Goal: Task Accomplishment & Management: Manage account settings

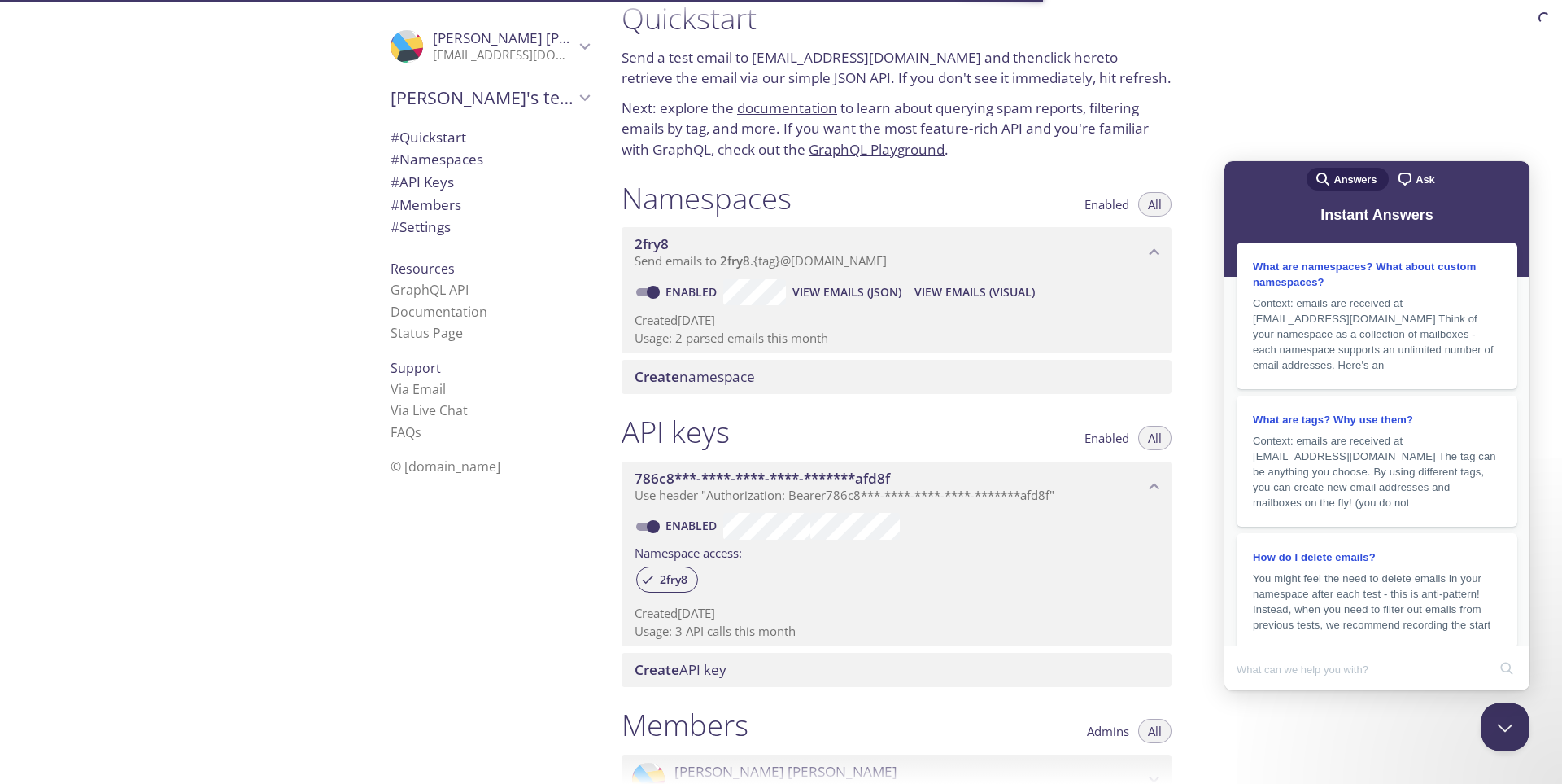
scroll to position [237, 0]
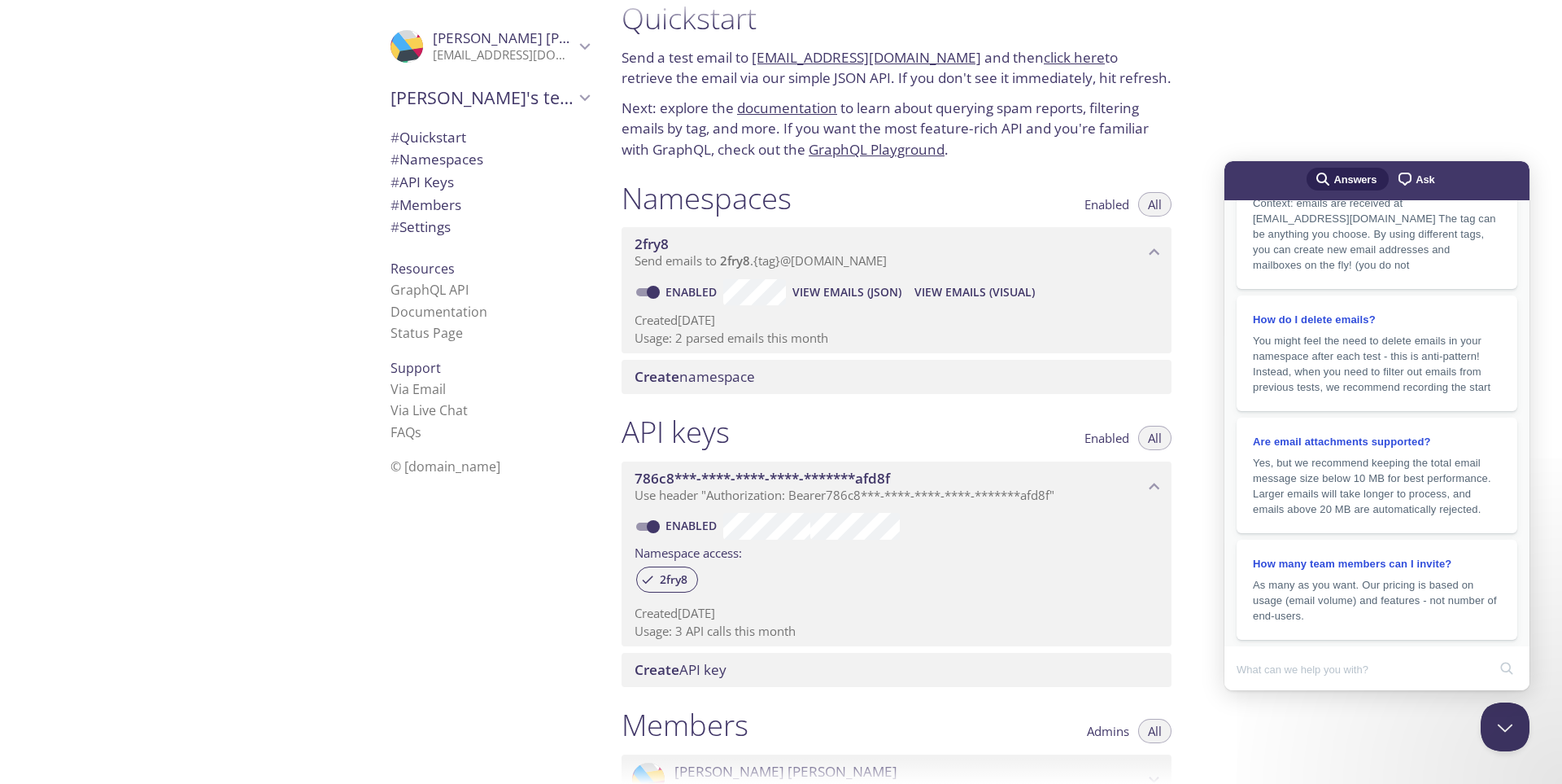
click at [587, 46] on icon "Emanuel Joao" at bounding box center [585, 47] width 10 height 7
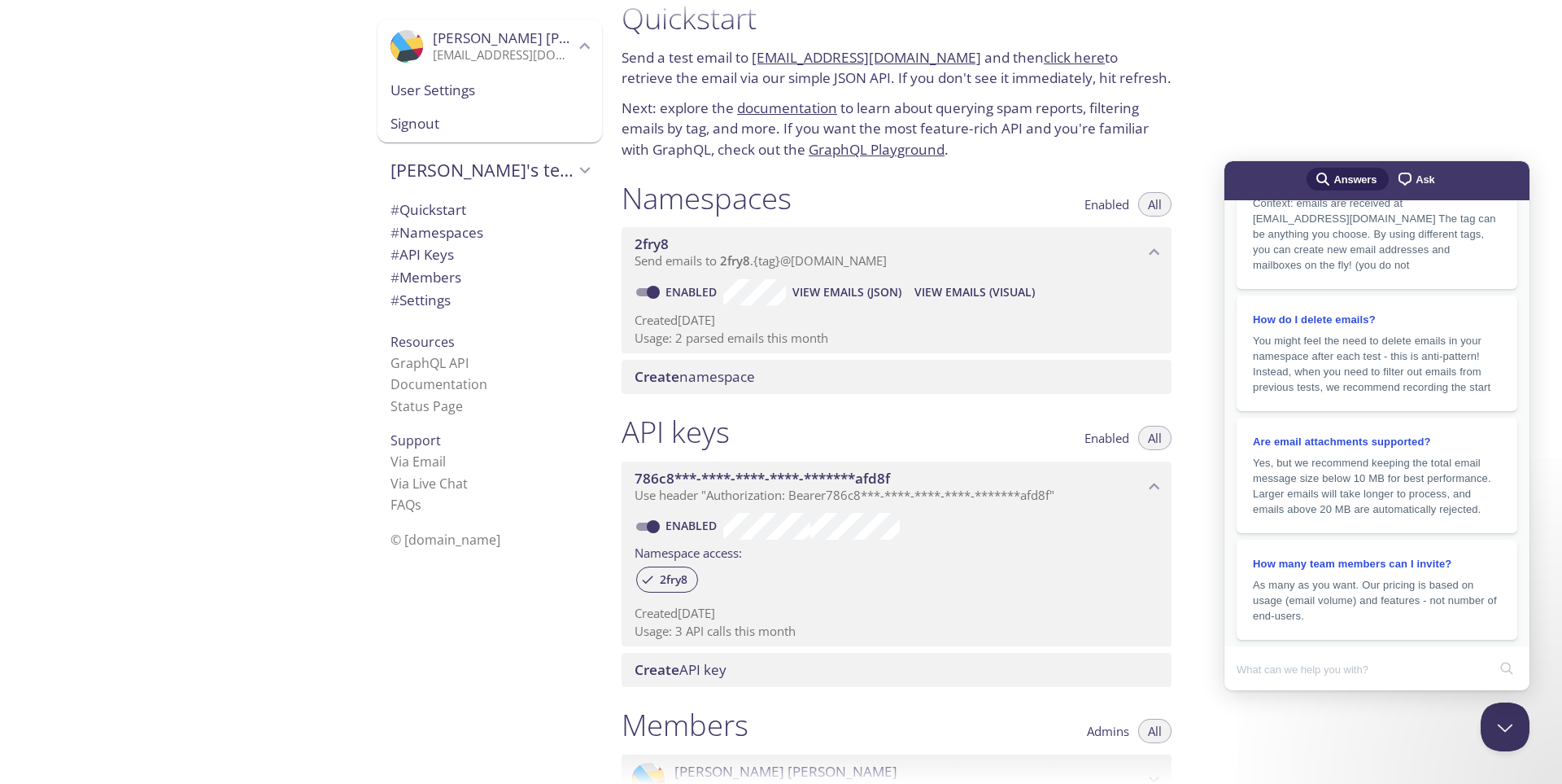
click at [510, 93] on span "User Settings" at bounding box center [490, 90] width 199 height 22
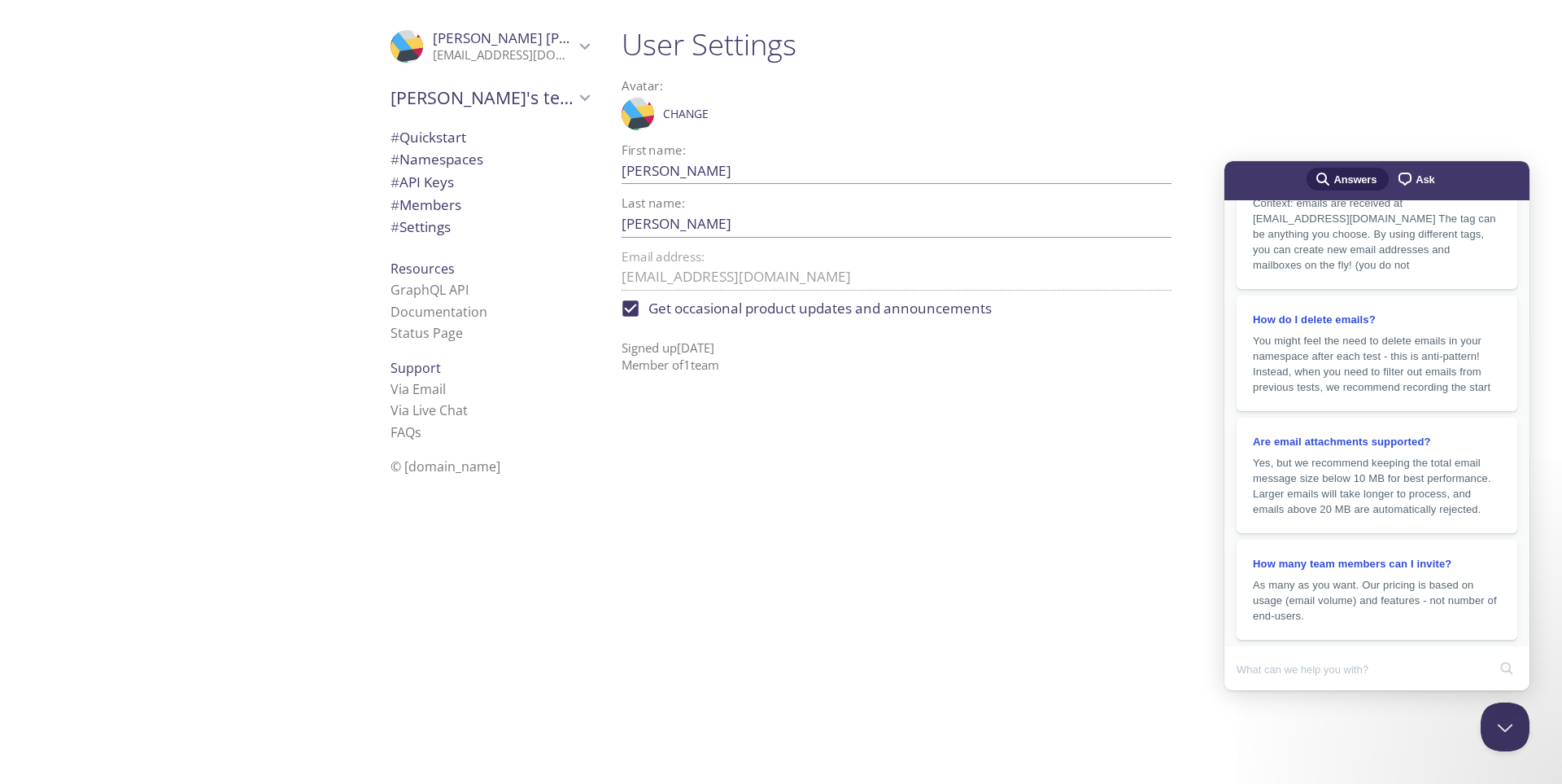
click at [637, 85] on label "Avatar:" at bounding box center [863, 85] width 484 height 12
click at [674, 117] on span "Change" at bounding box center [686, 114] width 46 height 20
click at [683, 121] on span "Change" at bounding box center [686, 114] width 46 height 20
click at [724, 127] on button "Save" at bounding box center [730, 114] width 35 height 26
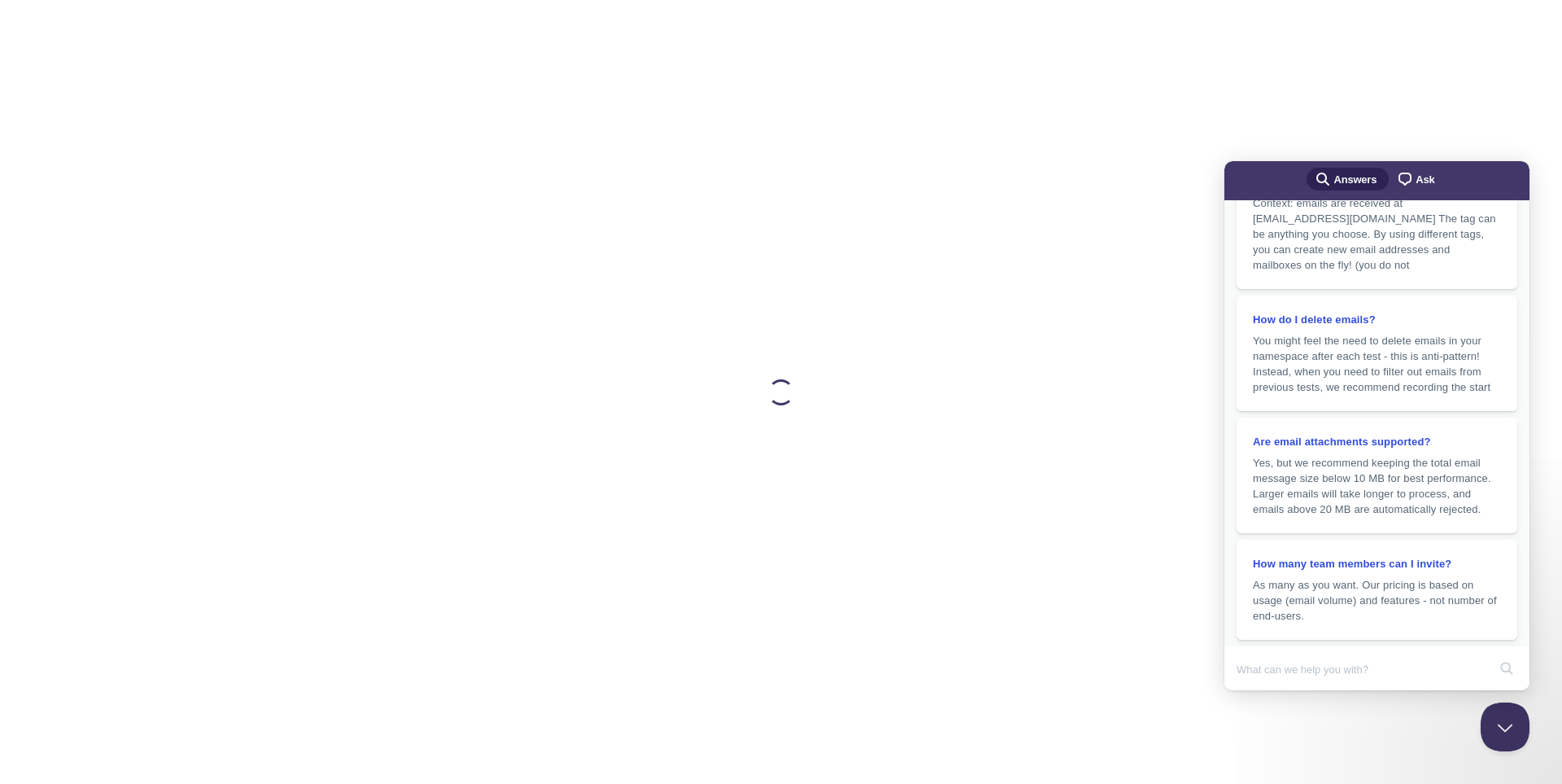
click at [414, 46] on div at bounding box center [781, 392] width 833 height 784
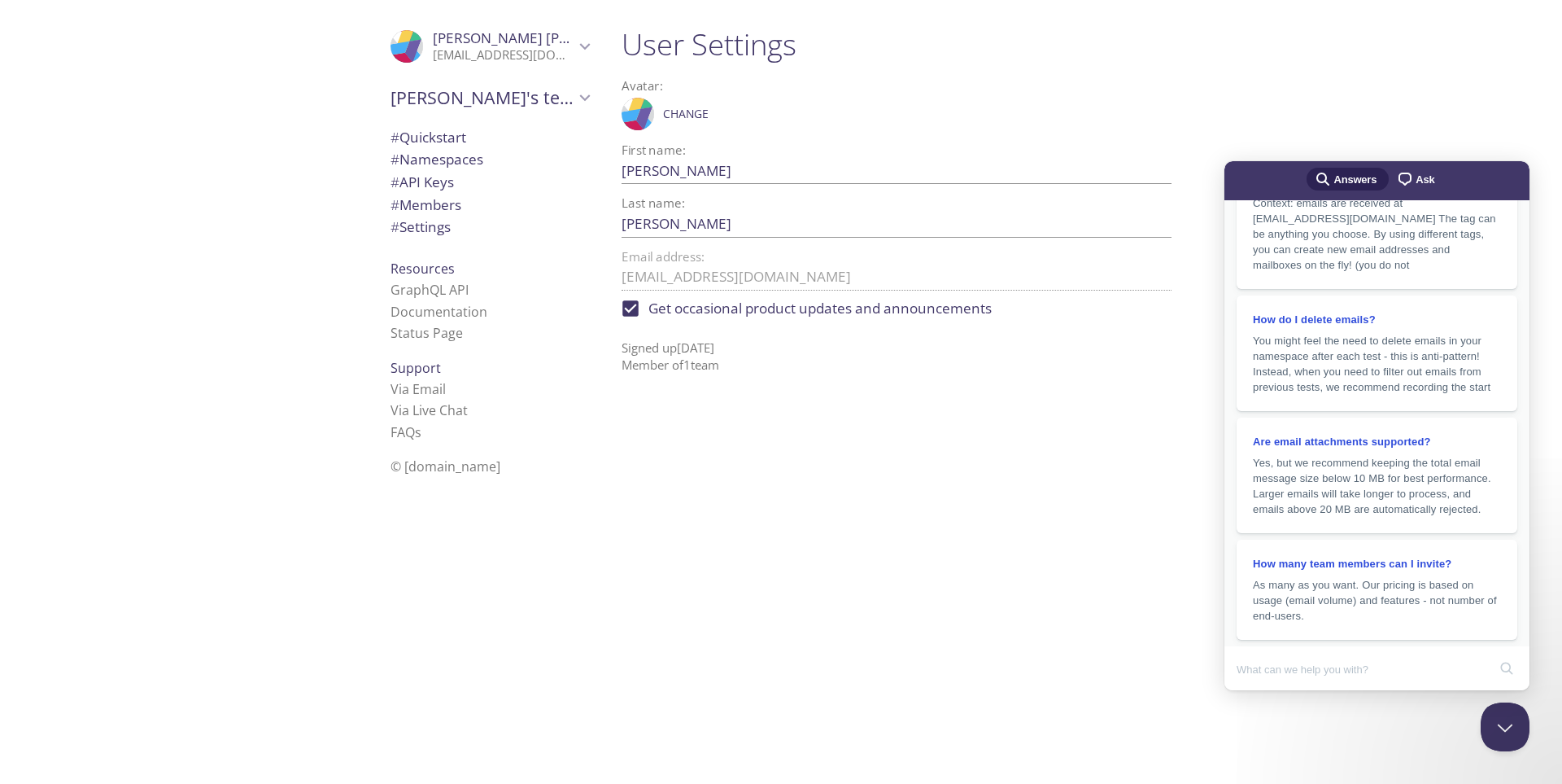
drag, startPoint x: 728, startPoint y: 307, endPoint x: 815, endPoint y: 329, distance: 89.7
click at [815, 329] on p "Signed up [DATE] Member of 1 team" at bounding box center [896, 351] width 550 height 48
